Goal: Information Seeking & Learning: Check status

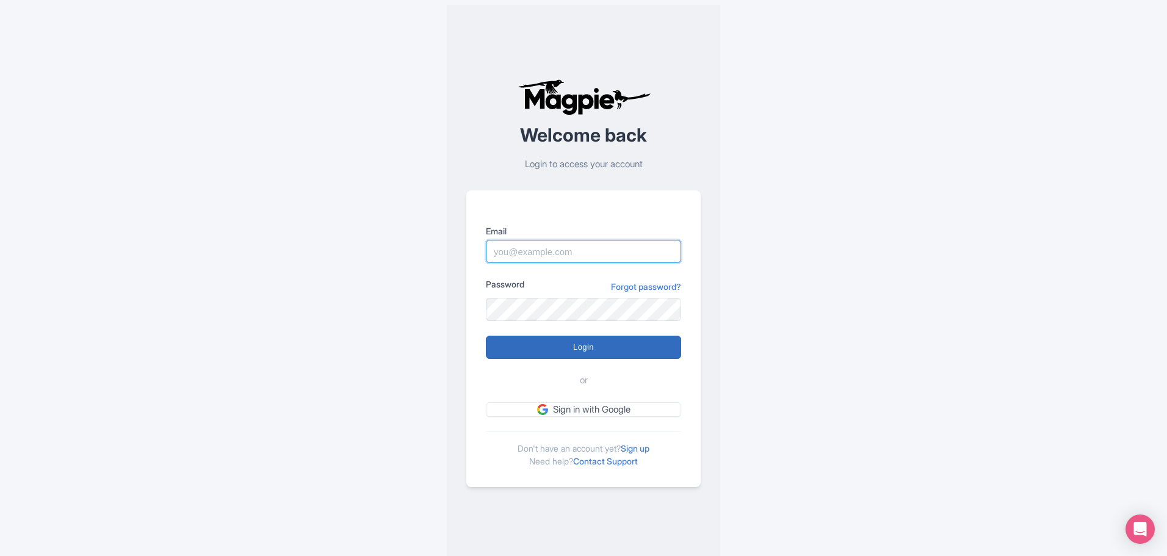
type input "bob.hornstein@intrepidtravel.com"
click at [629, 355] on input "Login" at bounding box center [583, 347] width 195 height 23
type input "Logging in..."
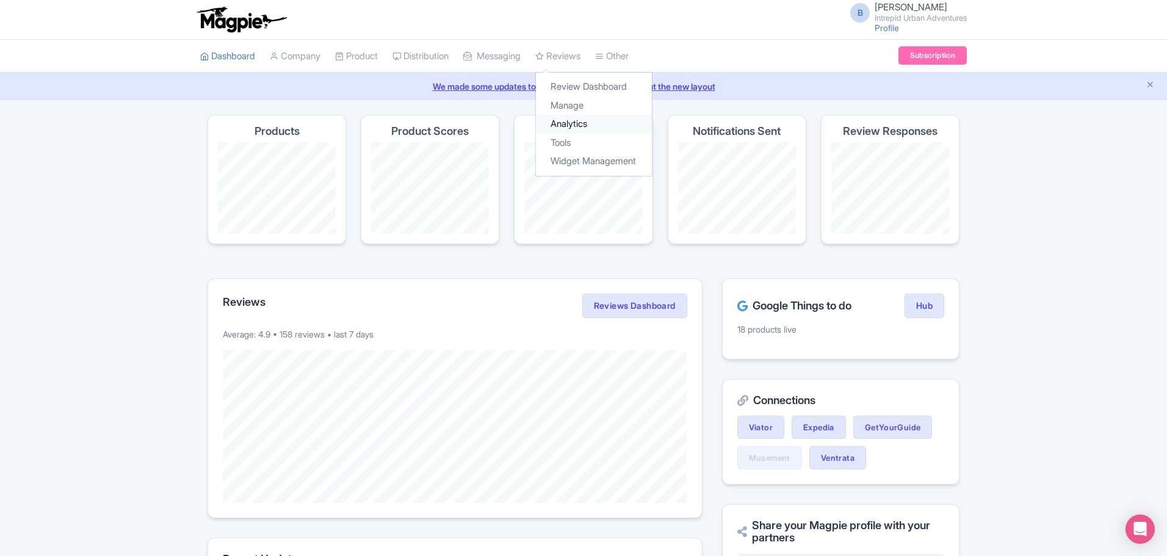
click at [584, 120] on link "Analytics" at bounding box center [594, 124] width 116 height 19
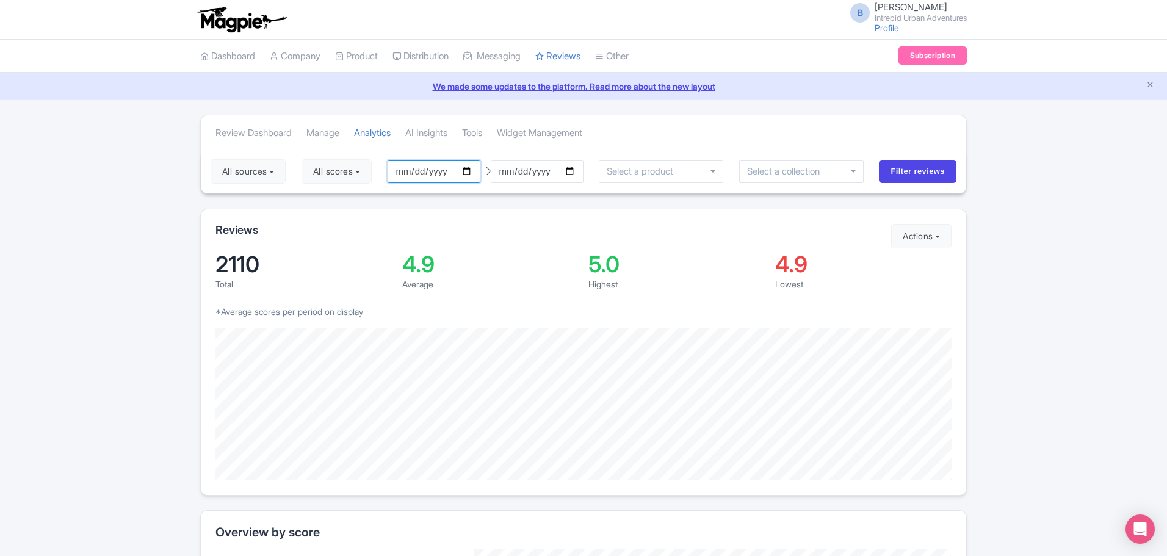
click at [475, 173] on input "2025-06-10" at bounding box center [434, 171] width 93 height 23
click at [473, 170] on input "2025-02-01" at bounding box center [434, 171] width 93 height 23
type input "2025-01-01"
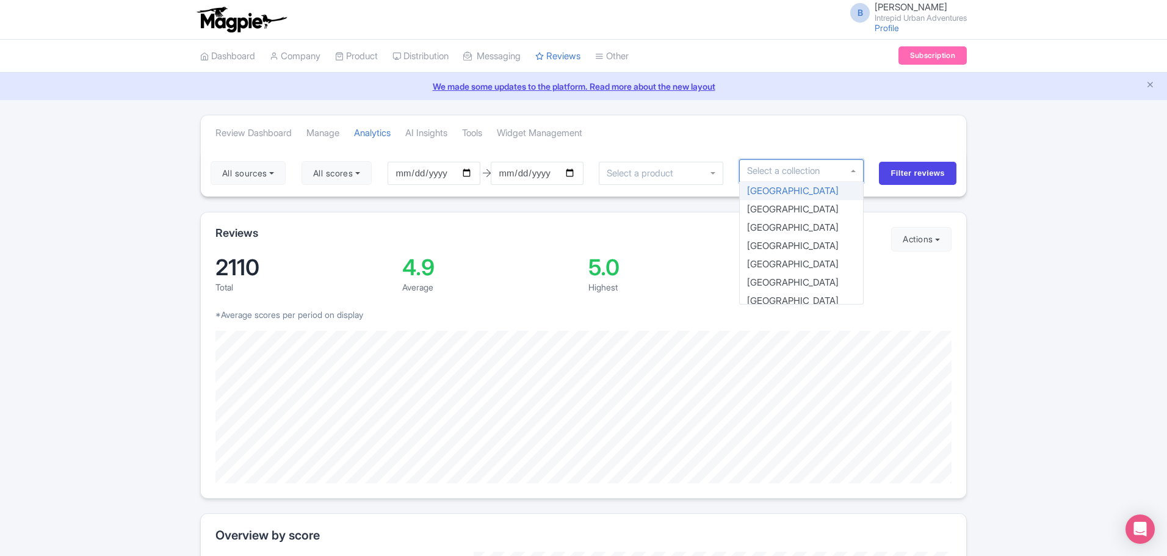
click at [804, 162] on div at bounding box center [801, 170] width 125 height 23
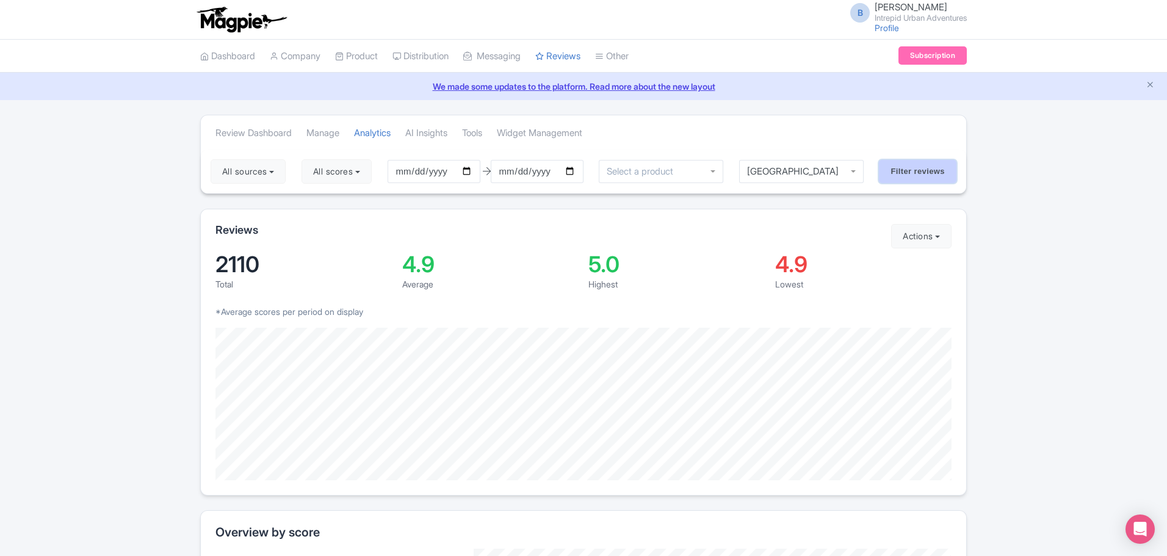
click at [936, 174] on input "Filter reviews" at bounding box center [918, 171] width 78 height 23
